Goal: Information Seeking & Learning: Learn about a topic

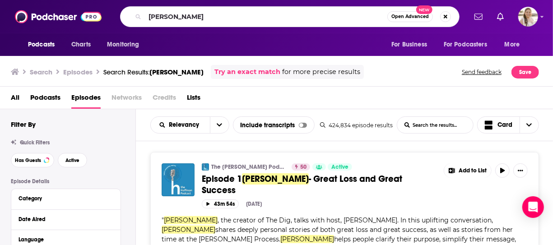
click at [253, 19] on input "[PERSON_NAME]" at bounding box center [266, 16] width 242 height 14
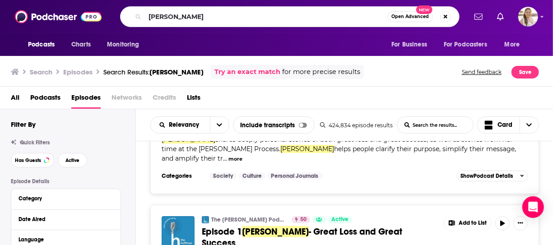
click at [253, 19] on input "[PERSON_NAME]" at bounding box center [266, 16] width 242 height 14
type input "[PERSON_NAME]"
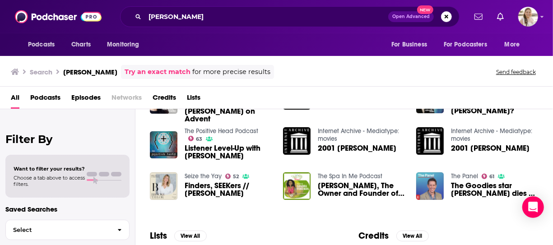
scroll to position [45, 0]
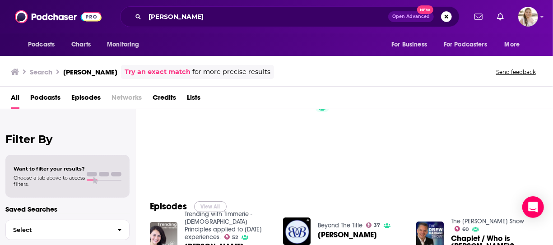
click at [213, 203] on button "View All" at bounding box center [210, 206] width 33 height 11
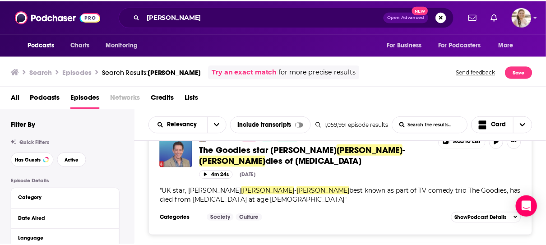
scroll to position [1084, 0]
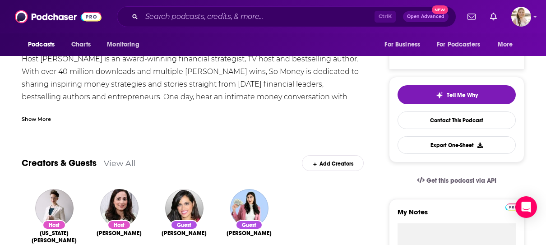
scroll to position [135, 0]
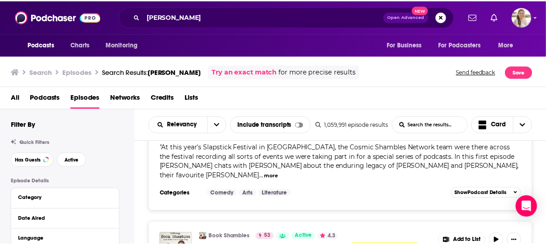
scroll to position [2122, 0]
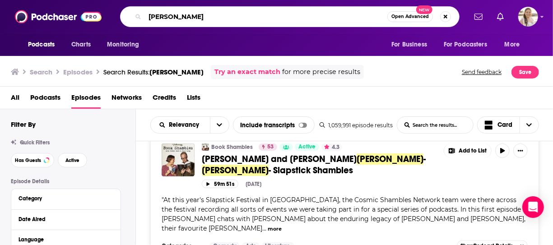
click at [226, 16] on input "[PERSON_NAME]" at bounding box center [266, 16] width 242 height 14
click at [226, 17] on input "[PERSON_NAME]" at bounding box center [266, 16] width 242 height 14
type input "career contessa"
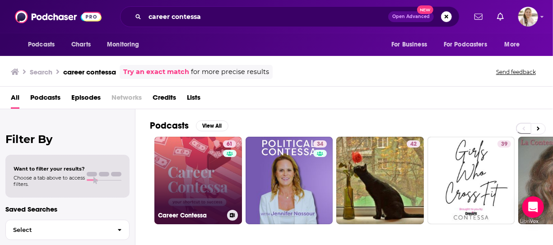
click at [202, 166] on link "61 Career Contessa" at bounding box center [198, 181] width 88 height 88
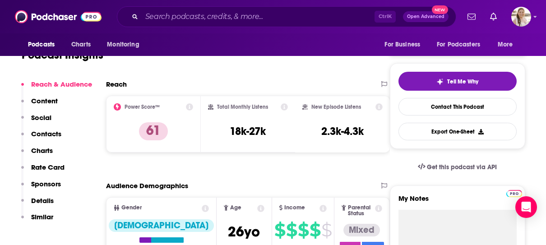
scroll to position [45, 0]
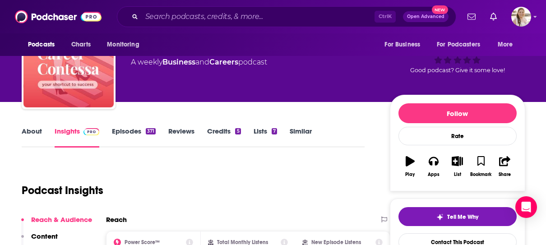
click at [26, 132] on link "About" at bounding box center [32, 137] width 20 height 21
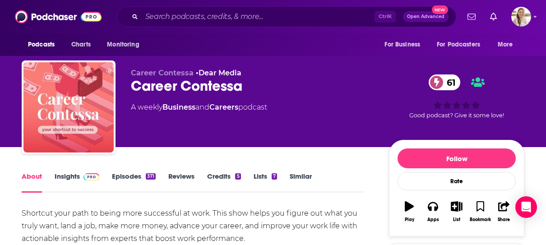
scroll to position [135, 0]
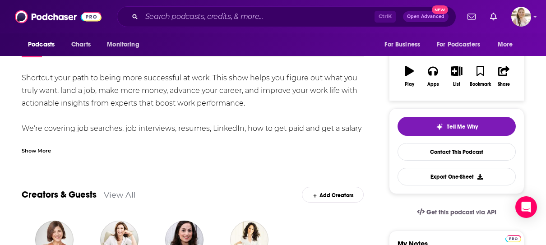
click at [50, 152] on div "Show More" at bounding box center [36, 150] width 29 height 9
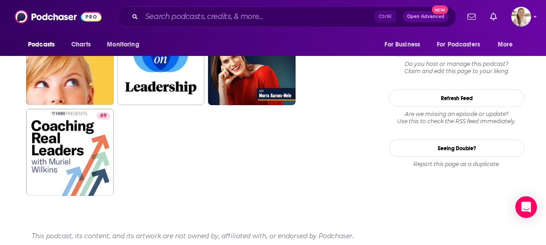
scroll to position [995, 0]
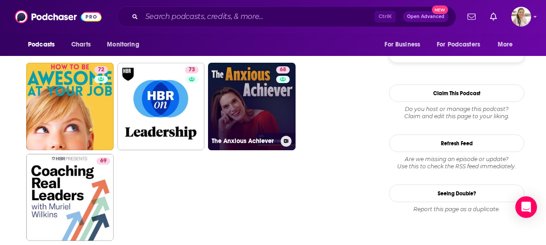
click at [264, 103] on link "68 The Anxious Achiever" at bounding box center [252, 107] width 88 height 88
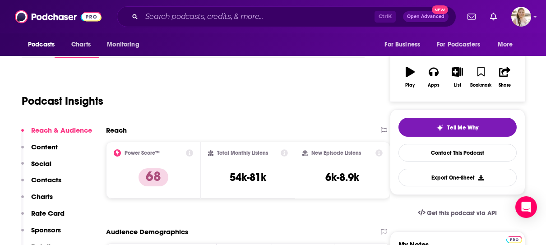
scroll to position [135, 0]
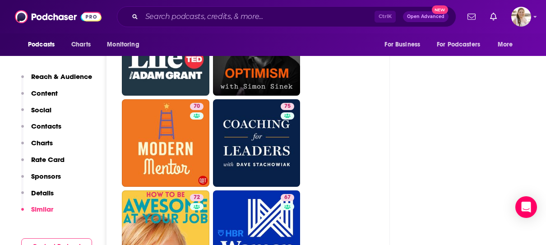
scroll to position [2167, 0]
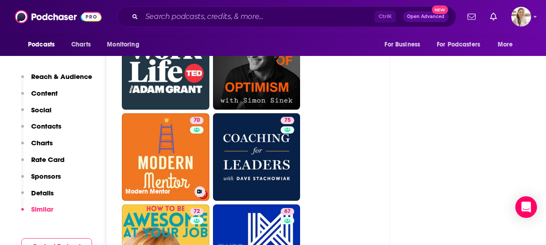
drag, startPoint x: 180, startPoint y: 106, endPoint x: 185, endPoint y: 106, distance: 5.0
click at [180, 113] on link "70 Modern Mentor" at bounding box center [166, 157] width 88 height 88
type input "[URL][DOMAIN_NAME]"
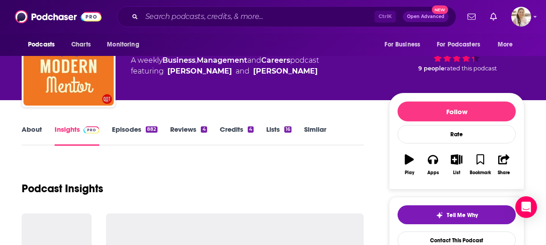
scroll to position [90, 0]
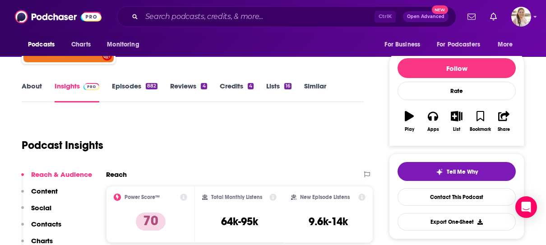
click at [28, 89] on link "About" at bounding box center [32, 92] width 20 height 21
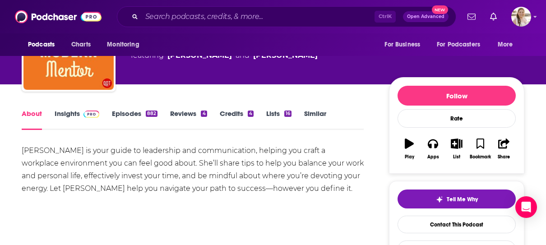
scroll to position [90, 0]
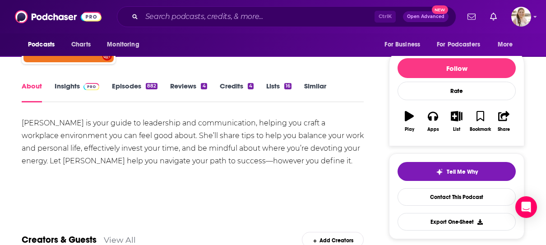
click at [321, 158] on div "[PERSON_NAME] is your guide to leadership and communication, helping you craft …" at bounding box center [193, 142] width 342 height 51
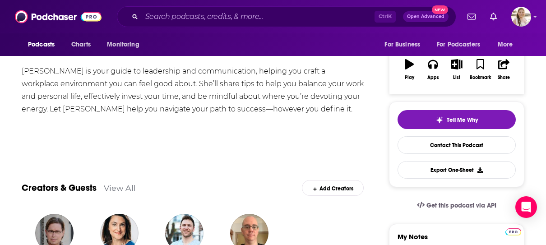
scroll to position [45, 0]
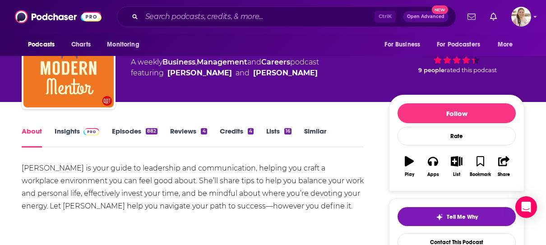
click at [120, 131] on link "Episodes 882" at bounding box center [135, 137] width 46 height 21
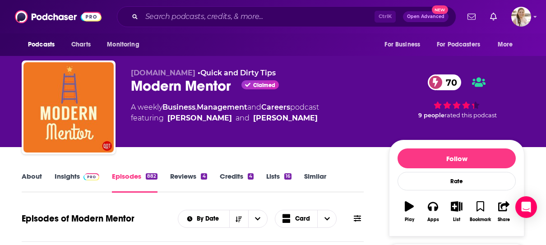
drag, startPoint x: 12, startPoint y: 175, endPoint x: 14, endPoint y: 188, distance: 13.2
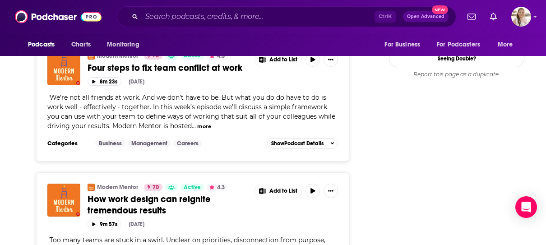
scroll to position [1309, 0]
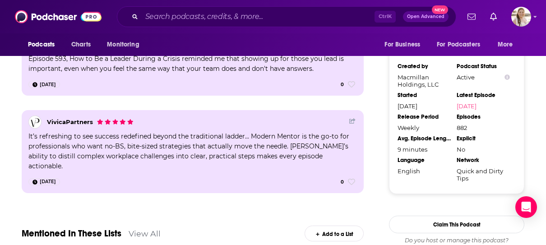
scroll to position [799, 0]
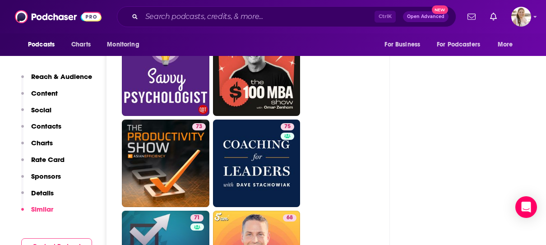
scroll to position [2348, 0]
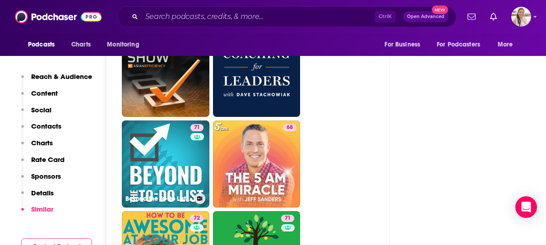
drag, startPoint x: 179, startPoint y: 178, endPoint x: 191, endPoint y: 178, distance: 12.6
click at [179, 178] on link "71 Beyond the To-Do List - Productivity for Work and Life" at bounding box center [166, 165] width 88 height 88
type input "[URL][DOMAIN_NAME]"
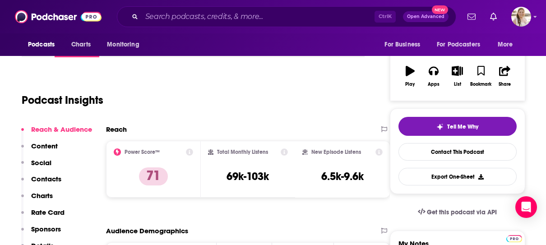
scroll to position [90, 0]
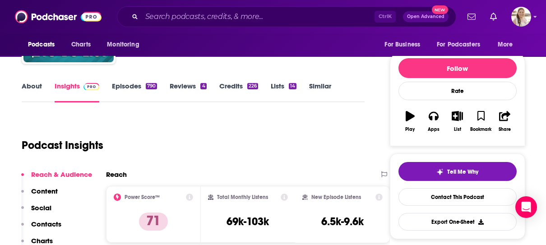
click at [37, 93] on link "About" at bounding box center [32, 92] width 20 height 21
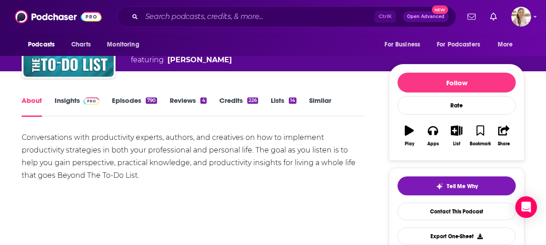
scroll to position [90, 0]
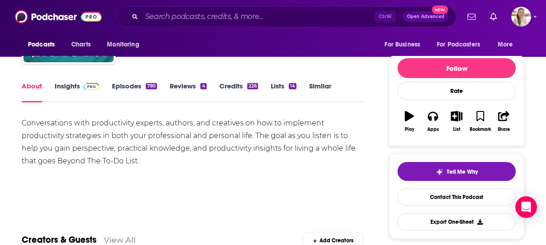
drag, startPoint x: 0, startPoint y: 146, endPoint x: 161, endPoint y: 76, distance: 175.1
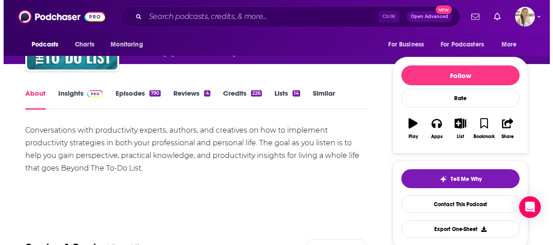
scroll to position [0, 0]
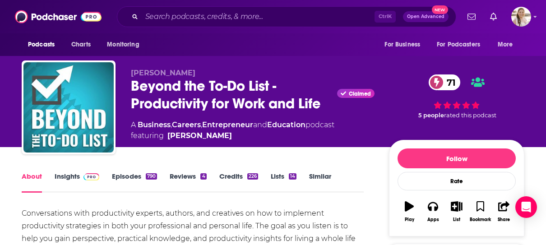
click at [4, 144] on div "[PERSON_NAME] Beyond the To-Do List - Productivity for Work and Life Claimed 71…" at bounding box center [273, 73] width 546 height 147
click at [194, 20] on input "Search podcasts, credits, & more..." at bounding box center [258, 16] width 233 height 14
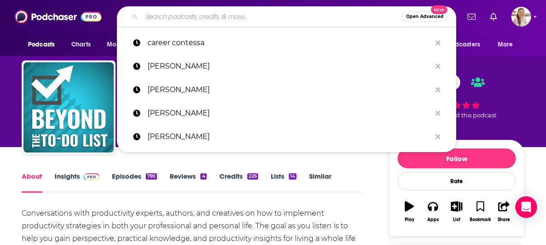
paste input "[PERSON_NAME]"
type input "[PERSON_NAME]"
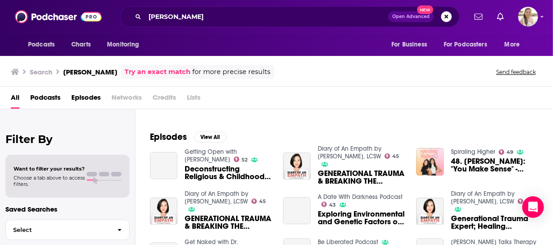
scroll to position [135, 0]
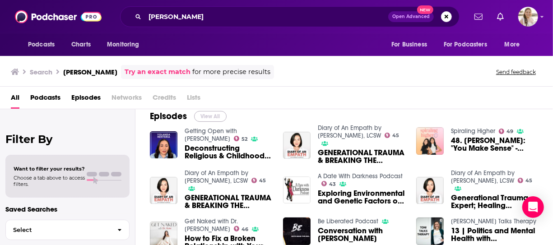
click at [216, 114] on button "View All" at bounding box center [210, 116] width 33 height 11
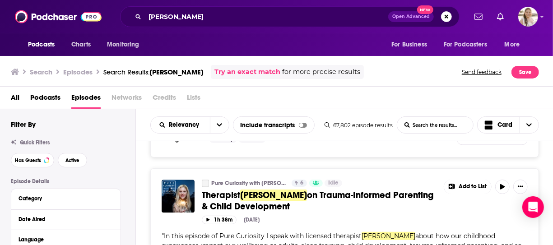
scroll to position [1219, 0]
